Goal: Transaction & Acquisition: Purchase product/service

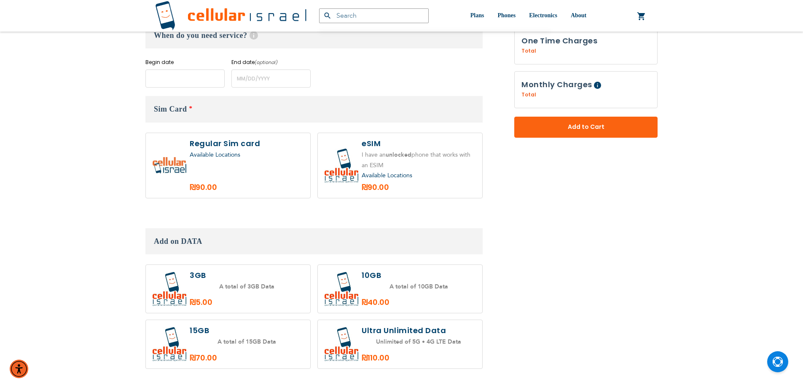
scroll to position [306, 0]
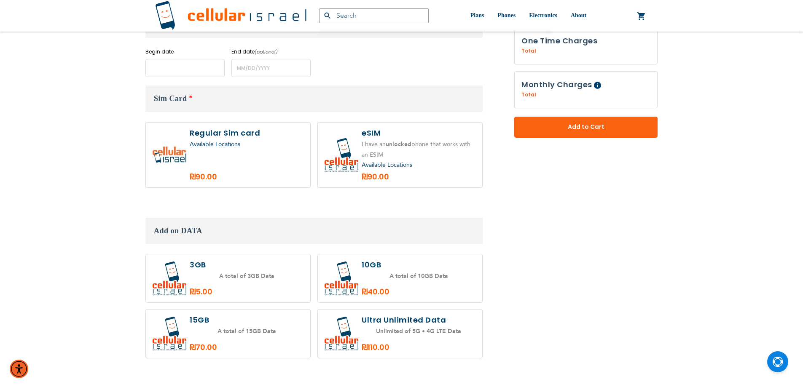
click at [192, 72] on input "name" at bounding box center [184, 68] width 79 height 18
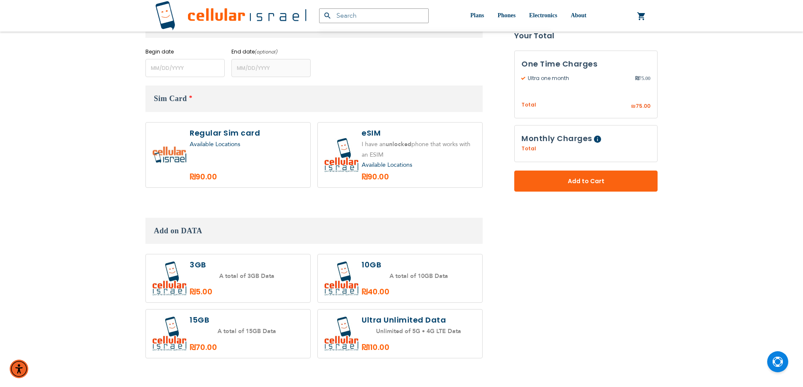
drag, startPoint x: 271, startPoint y: 133, endPoint x: 182, endPoint y: 92, distance: 98.1
click at [269, 129] on label at bounding box center [228, 155] width 164 height 65
radio input "true"
click at [196, 70] on input "name" at bounding box center [184, 68] width 79 height 18
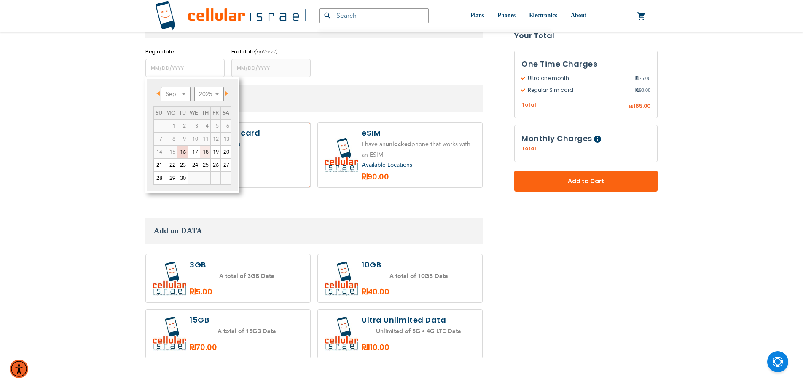
click at [207, 148] on link "18" at bounding box center [205, 152] width 10 height 13
type input "[DATE]"
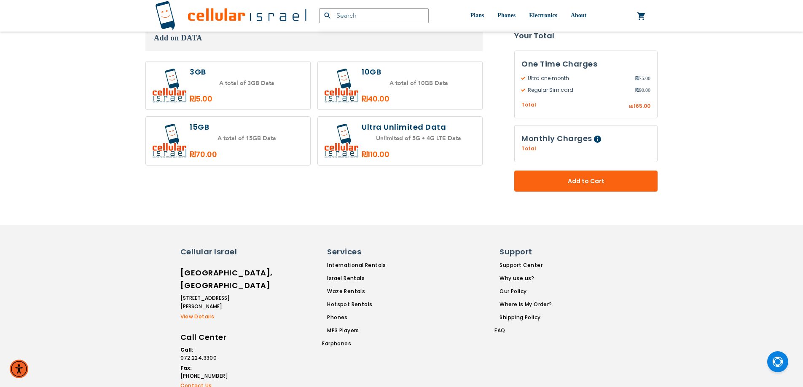
scroll to position [512, 0]
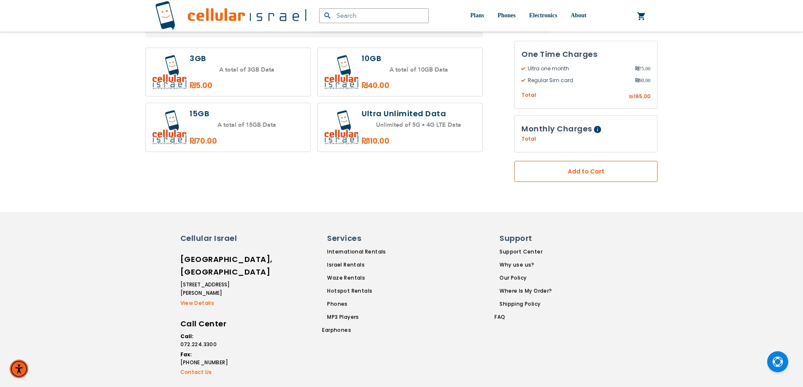
click at [584, 176] on span "Add to Cart" at bounding box center [586, 171] width 88 height 9
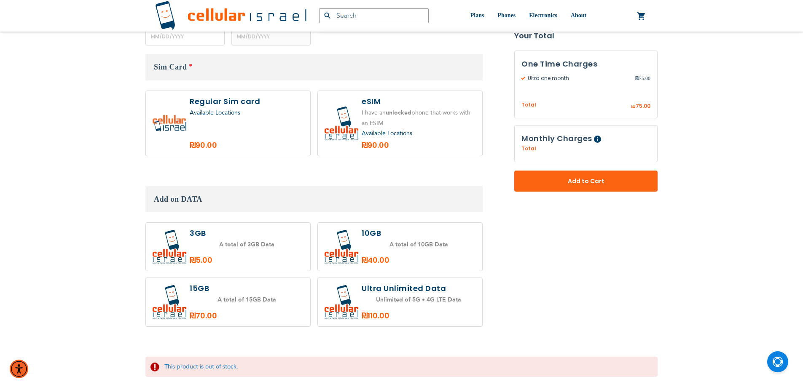
scroll to position [295, 0]
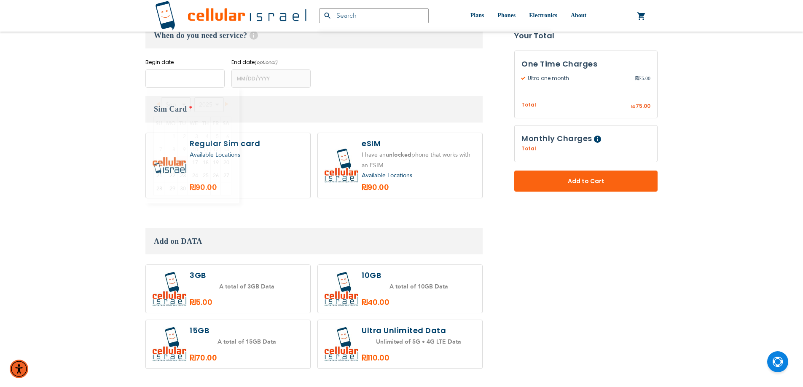
click at [169, 75] on input "name" at bounding box center [184, 79] width 79 height 18
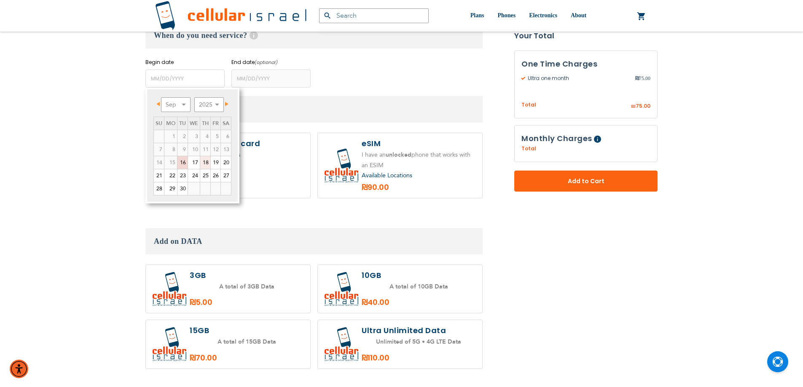
click at [203, 164] on link "18" at bounding box center [205, 162] width 10 height 13
type input "[DATE]"
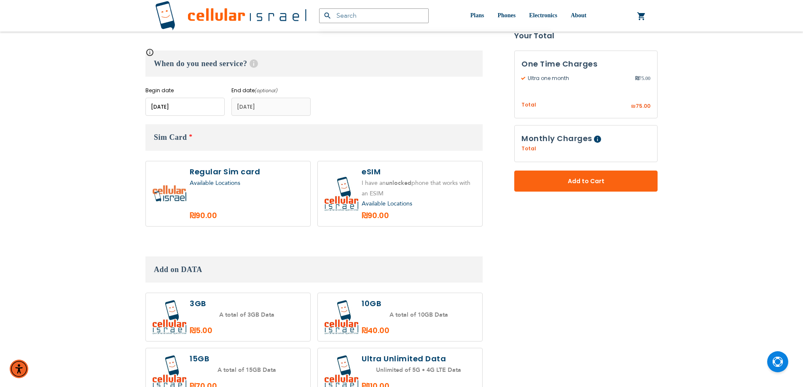
scroll to position [259, 0]
